Goal: Transaction & Acquisition: Download file/media

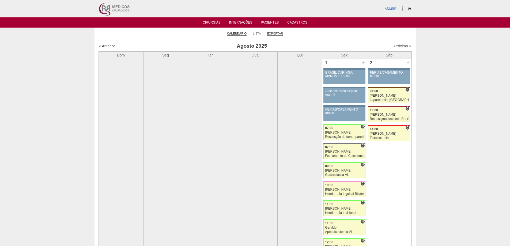
click at [275, 33] on link "Exportar" at bounding box center [275, 34] width 16 height 4
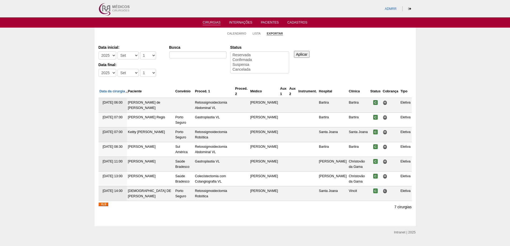
select select
click at [132, 55] on select "-Mês Jan Fev Mar Abr Mai Jun Jul Ago Set Out Nov Dez" at bounding box center [127, 55] width 21 height 8
select select "8"
click at [117, 51] on select "-Mês Jan Fev Mar Abr Mai Jun Jul Ago Set Out Nov Dez" at bounding box center [127, 55] width 21 height 8
click at [151, 51] on select "-Dia 1 2 3 4 5 6 7 8 9 10 11 12 13 14 15 16 17 18 19 20 21 22 23 24 25 26 27 28…" at bounding box center [148, 55] width 16 height 8
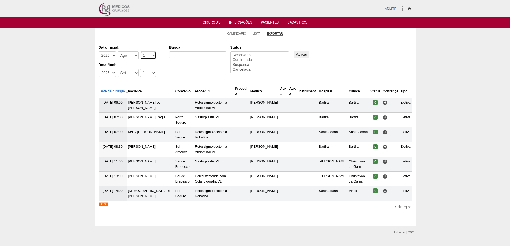
select select "27"
click at [140, 51] on select "-Dia 1 2 3 4 5 6 7 8 9 10 11 12 13 14 15 16 17 18 19 20 21 22 23 24 25 26 27 28…" at bounding box center [148, 55] width 16 height 8
click at [133, 74] on select "-Mês Jan Fev Mar Abr Mai Jun Jul Ago Set Out Nov Dez" at bounding box center [127, 73] width 21 height 8
select select "8"
click at [117, 69] on select "-Mês Jan Fev Mar Abr Mai Jun Jul Ago Set Out Nov Dez" at bounding box center [127, 73] width 21 height 8
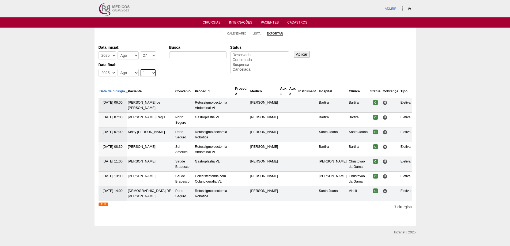
click at [150, 75] on select "-Dia 1 2 3 4 5 6 7 8 9 10 11 12 13 14 15 16 17 18 19 20 21 22 23 24 25 26 27 28…" at bounding box center [148, 73] width 16 height 8
select select "31"
click at [140, 69] on select "-Dia 1 2 3 4 5 6 7 8 9 10 11 12 13 14 15 16 17 18 19 20 21 22 23 24 25 26 27 28…" at bounding box center [148, 73] width 16 height 8
select select "conf"
click at [244, 58] on option "Confirmada" at bounding box center [259, 60] width 55 height 5
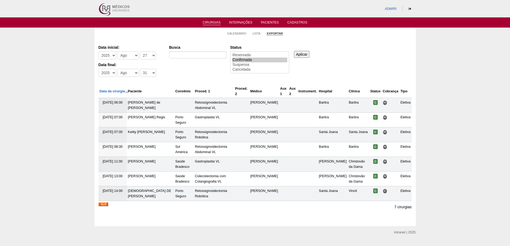
click at [302, 53] on input "Aplicar" at bounding box center [302, 54] width 16 height 7
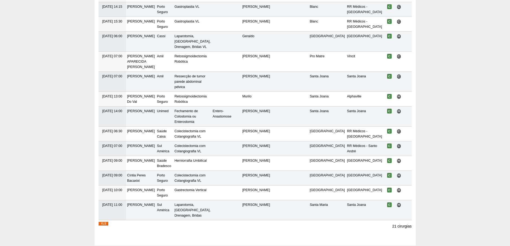
scroll to position [251, 0]
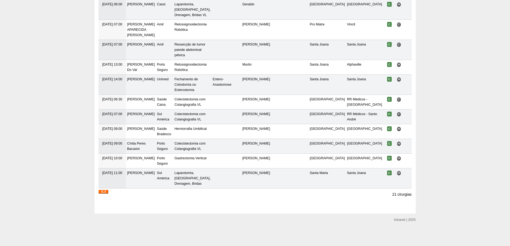
click at [104, 192] on img at bounding box center [103, 192] width 10 height 4
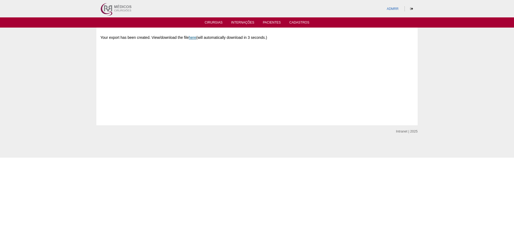
click at [193, 38] on link "here" at bounding box center [192, 37] width 7 height 4
